Goal: Navigation & Orientation: Find specific page/section

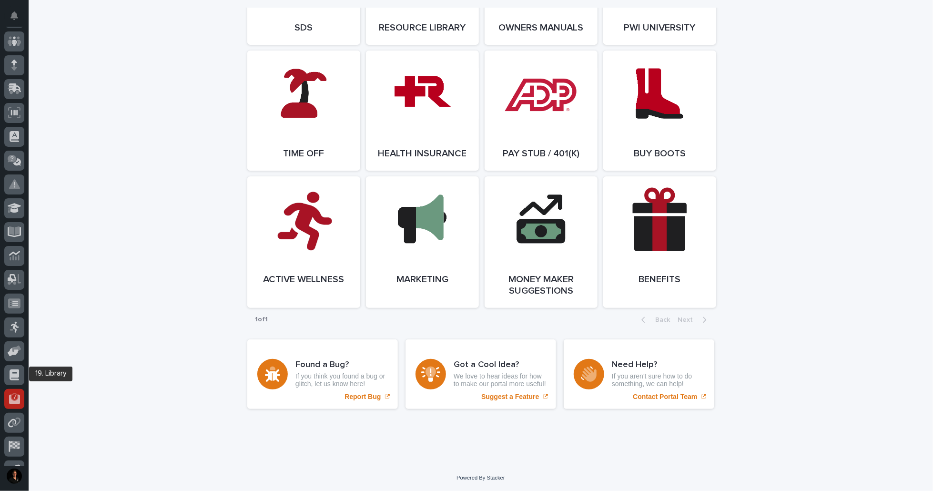
scroll to position [112, 0]
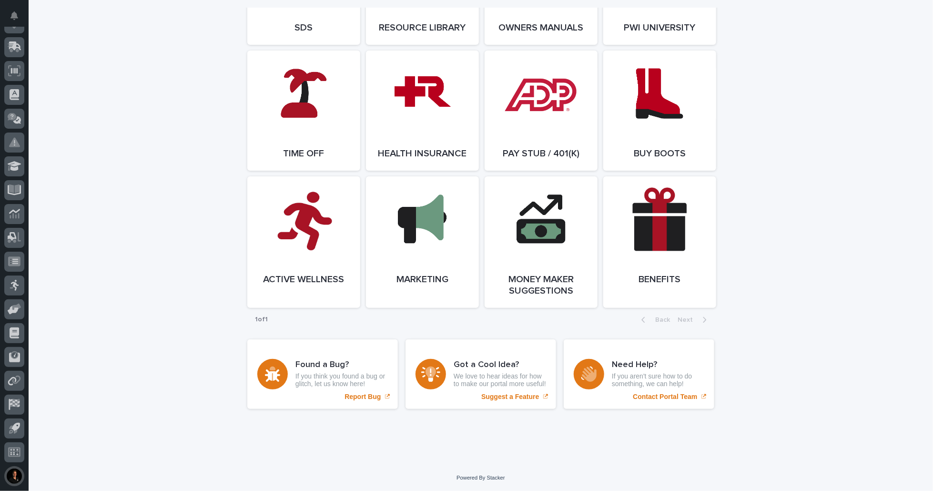
click at [18, 473] on button "button" at bounding box center [14, 476] width 20 height 20
click at [64, 423] on button "My Settings" at bounding box center [58, 431] width 106 height 17
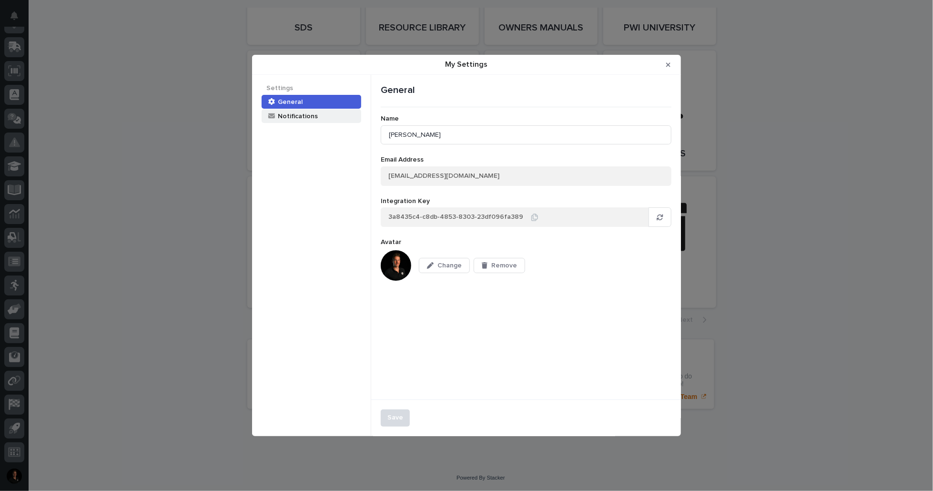
click at [297, 113] on div "Notifications" at bounding box center [297, 116] width 41 height 9
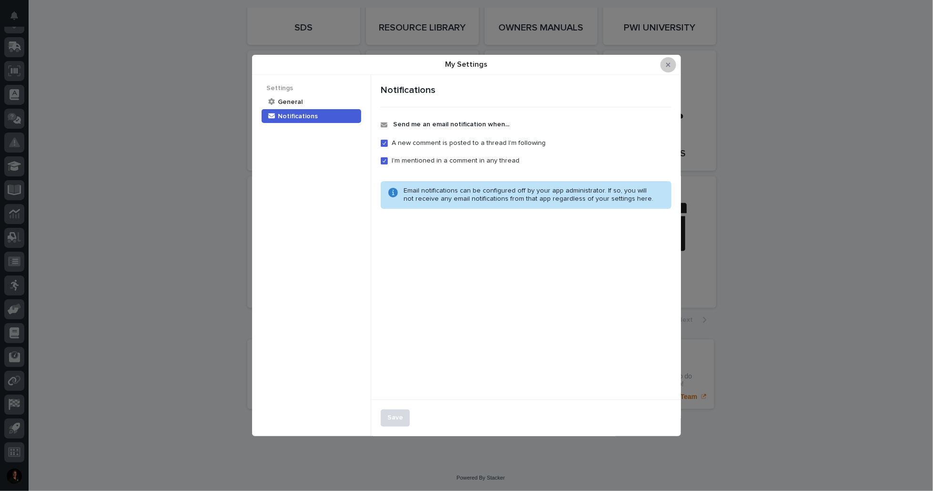
click at [667, 63] on icon "Close Modal" at bounding box center [668, 64] width 4 height 7
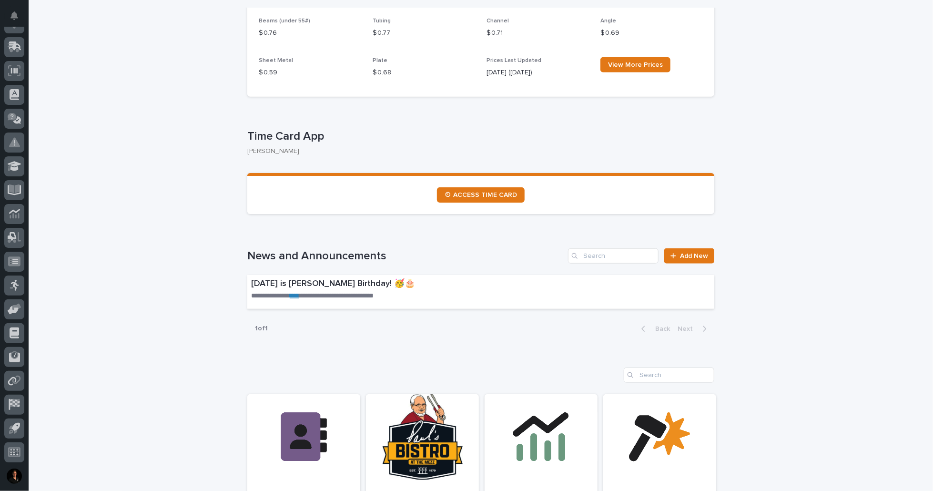
scroll to position [377, 0]
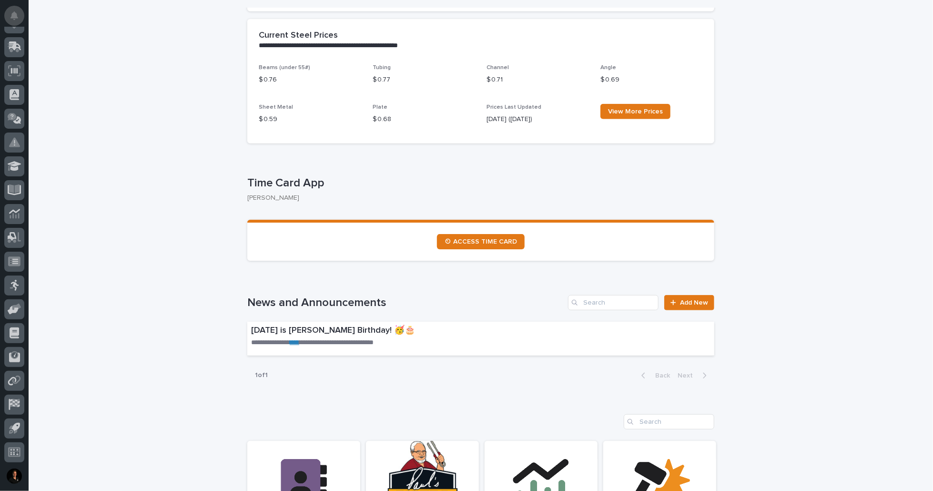
click at [14, 17] on icon "Notifications" at bounding box center [14, 15] width 8 height 9
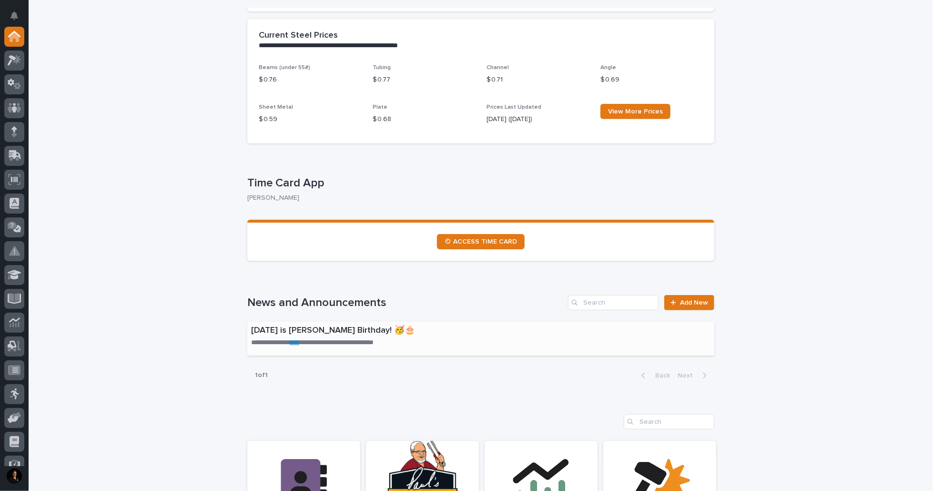
click at [299, 346] on link "****" at bounding box center [295, 342] width 10 height 7
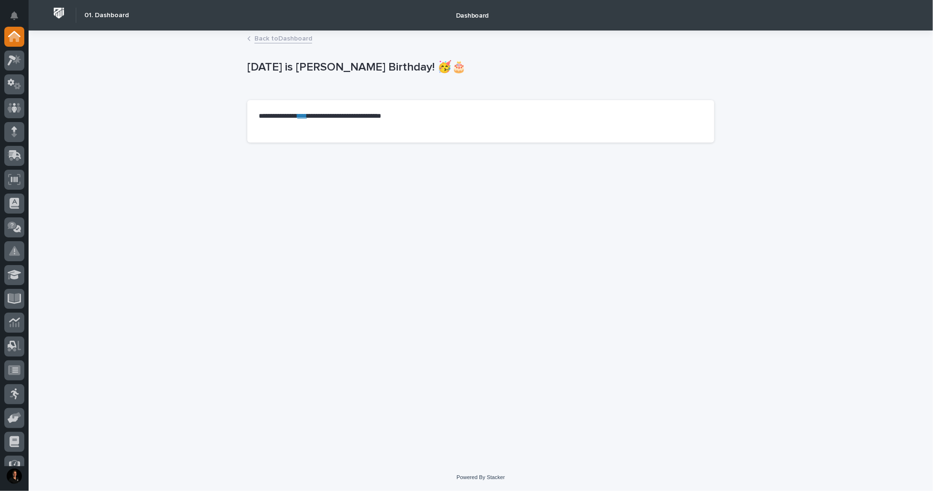
click at [307, 119] on link "****" at bounding box center [302, 115] width 10 height 7
click at [13, 38] on icon at bounding box center [15, 37] width 10 height 10
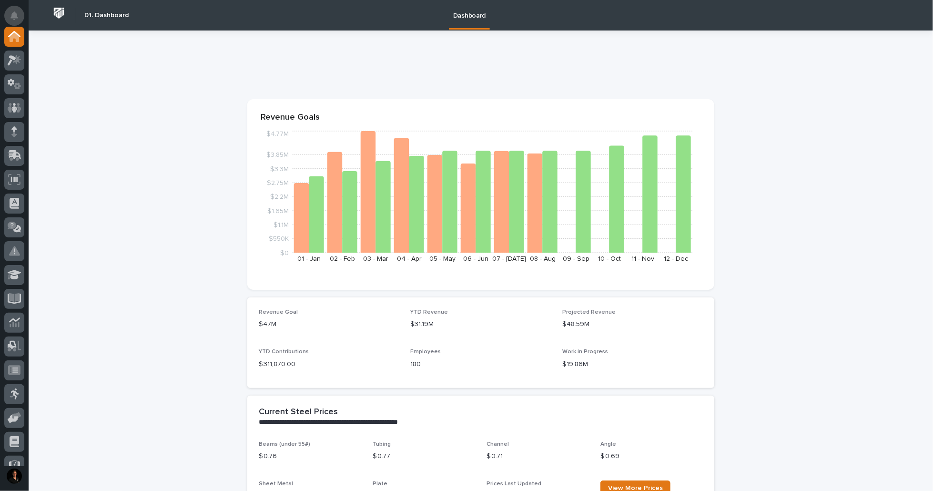
click at [14, 13] on icon "Notifications" at bounding box center [14, 15] width 8 height 9
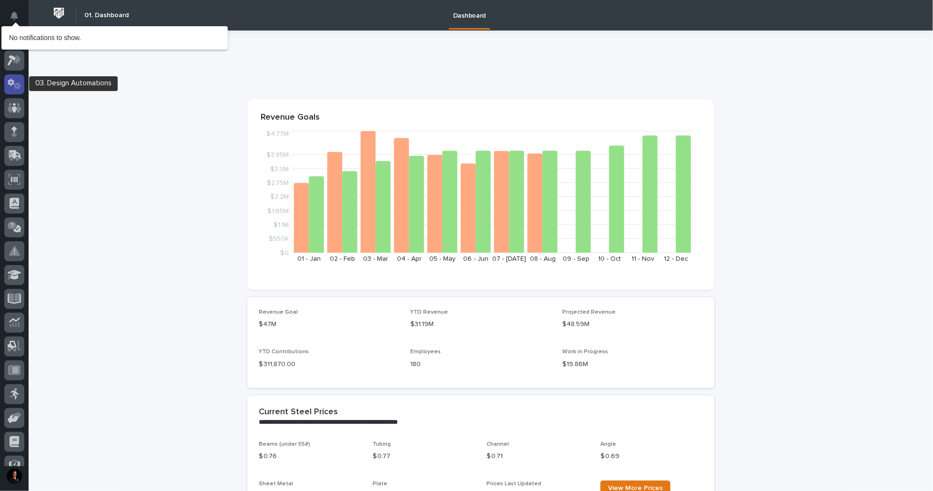
click at [19, 88] on icon at bounding box center [17, 85] width 7 height 7
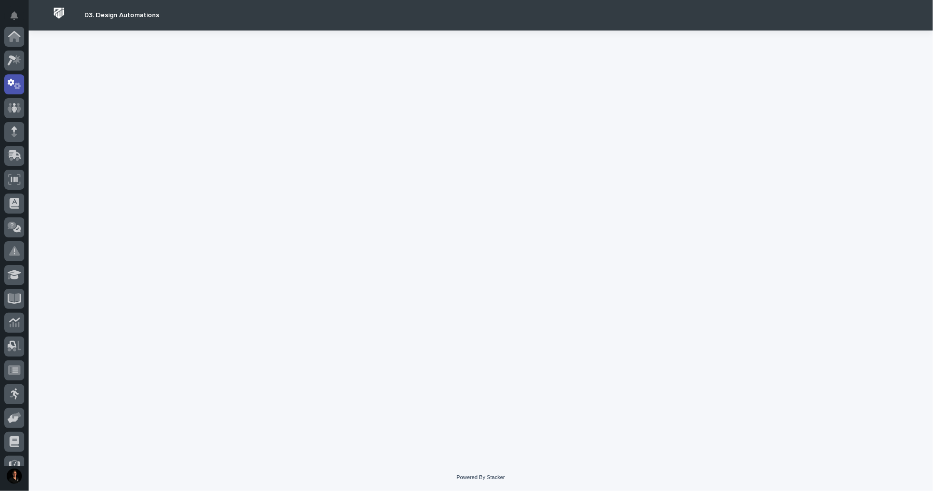
scroll to position [48, 0]
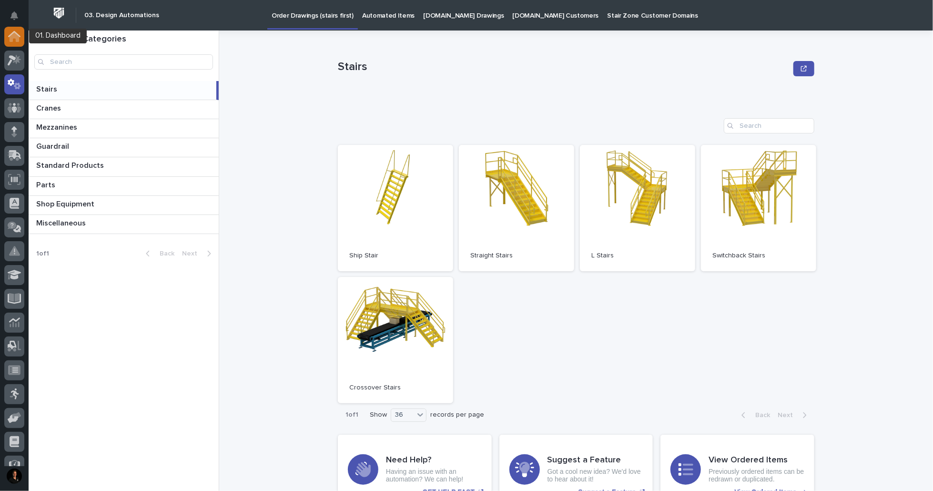
click at [13, 45] on div at bounding box center [14, 37] width 20 height 20
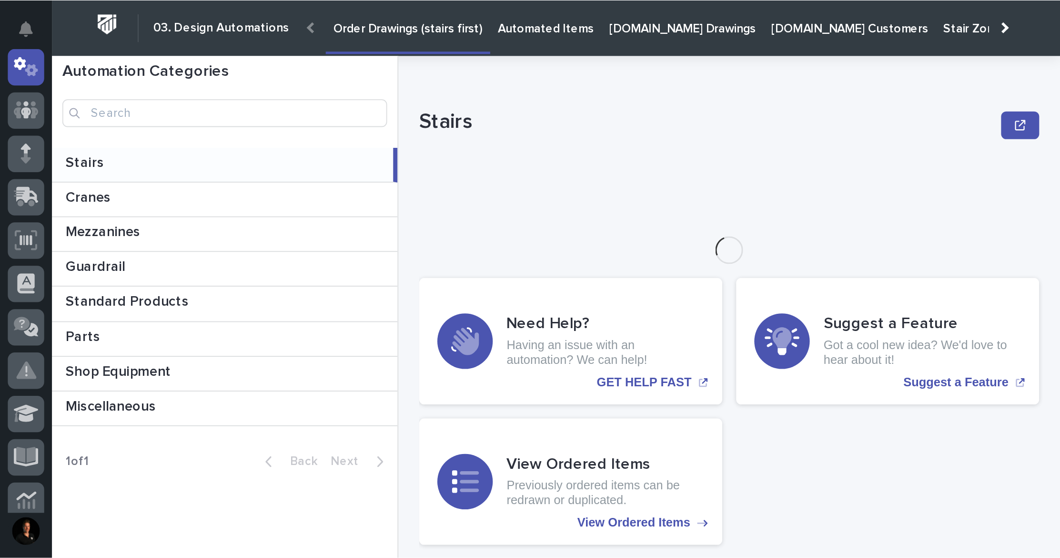
scroll to position [46, 0]
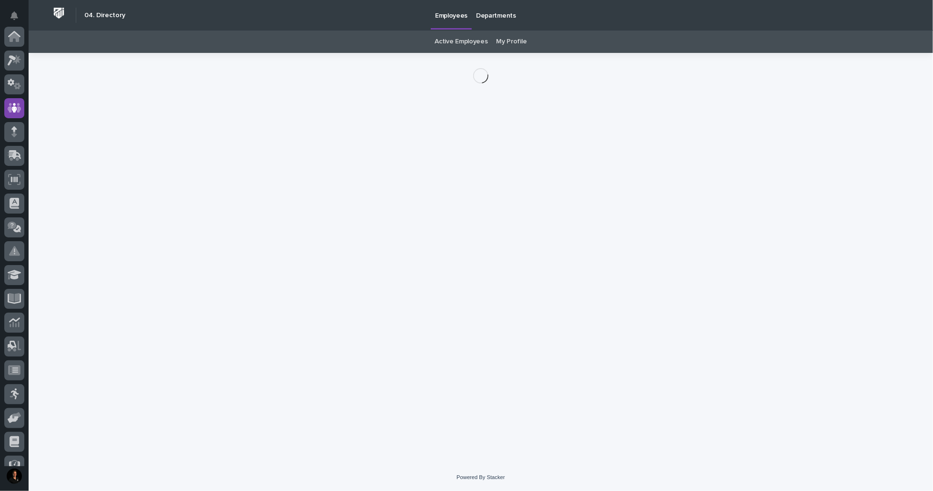
scroll to position [71, 0]
